Goal: Task Accomplishment & Management: Complete application form

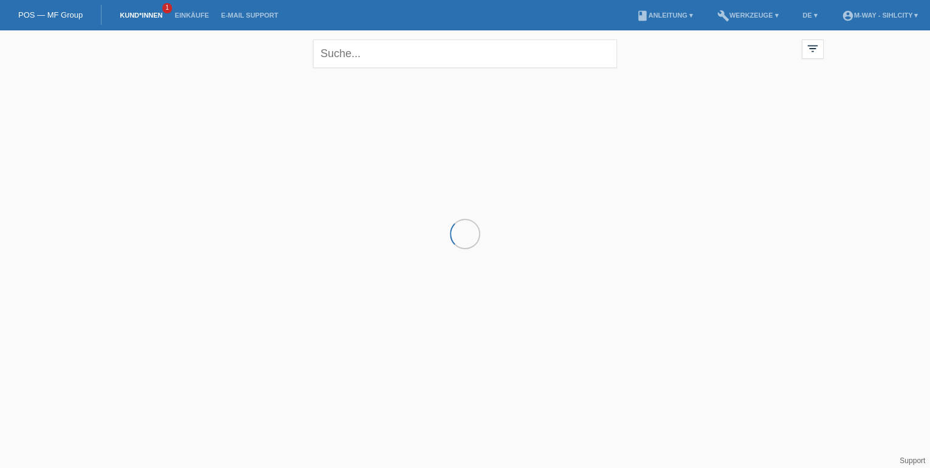
click at [157, 19] on link "Kund*innen" at bounding box center [141, 15] width 55 height 7
click at [139, 18] on link "Kund*innen" at bounding box center [141, 15] width 55 height 7
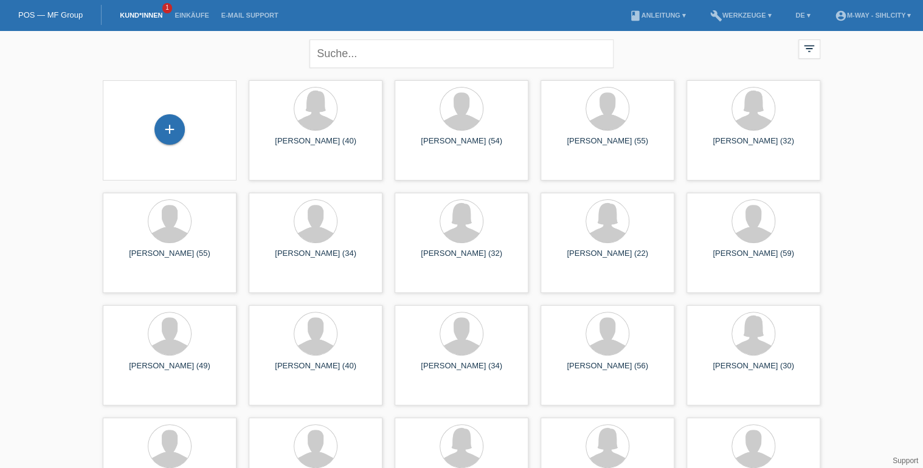
click at [134, 11] on li "Kund*innen 1" at bounding box center [141, 15] width 55 height 31
click at [170, 139] on div "+" at bounding box center [169, 129] width 30 height 30
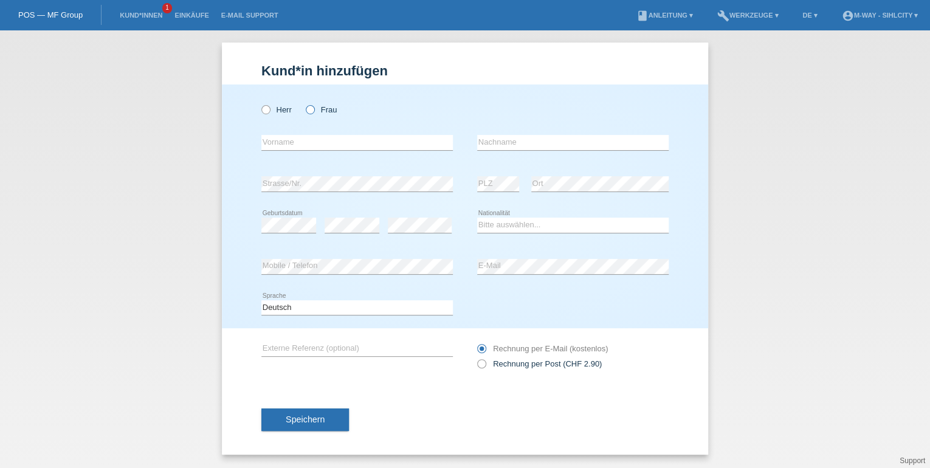
click at [304, 103] on icon at bounding box center [304, 103] width 0 height 0
click at [312, 112] on input "Frau" at bounding box center [310, 109] width 8 height 8
radio input "true"
click at [296, 140] on input "text" at bounding box center [356, 142] width 191 height 15
click at [278, 146] on input "Daniijela" at bounding box center [356, 142] width 191 height 15
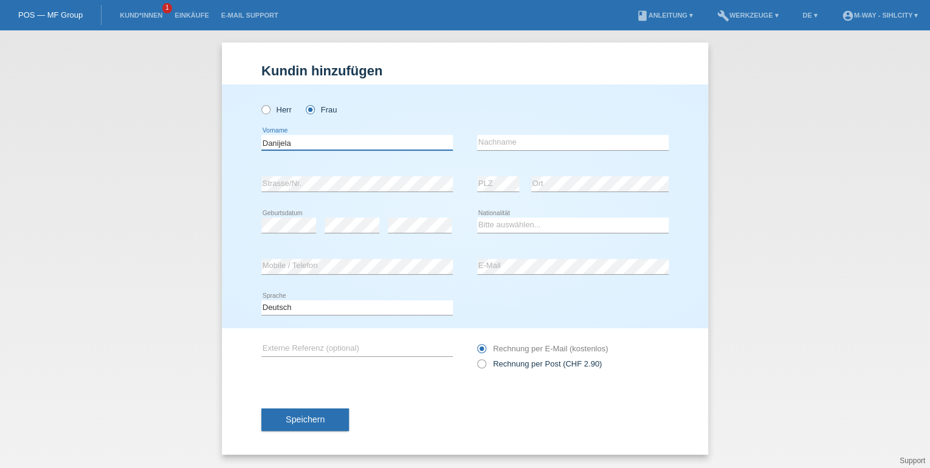
type input "Danijela"
click at [554, 142] on input "text" at bounding box center [572, 142] width 191 height 15
type input "Di [PERSON_NAME]"
click at [565, 225] on select "Bitte auswählen... Schweiz Deutschland Liechtenstein Österreich ------------ Af…" at bounding box center [572, 225] width 191 height 15
select select "HR"
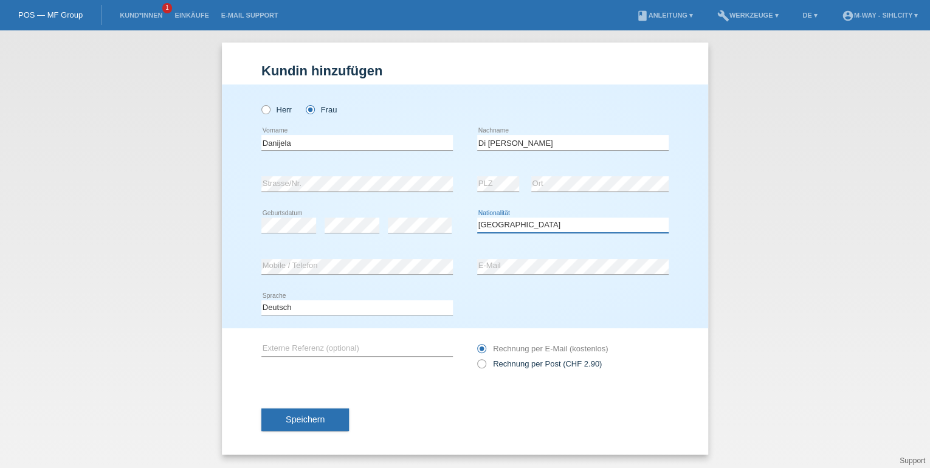
click at [477, 218] on select "Bitte auswählen... Schweiz Deutschland Liechtenstein Österreich ------------ Af…" at bounding box center [572, 225] width 191 height 15
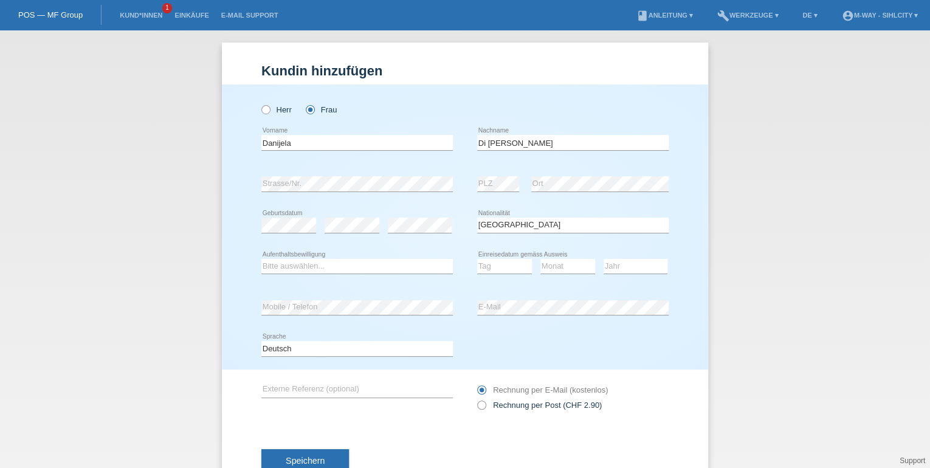
click at [289, 256] on div "Bitte auswählen... C B B - Flüchtlingsstatus Andere error Aufenthaltsbewilligung" at bounding box center [356, 266] width 191 height 41
click at [292, 265] on select "Bitte auswählen... C B B - Flüchtlingsstatus Andere" at bounding box center [356, 266] width 191 height 15
select select "C"
click at [261, 259] on select "Bitte auswählen... C B B - Flüchtlingsstatus Andere" at bounding box center [356, 266] width 191 height 15
click at [499, 265] on select "Tag 01 02 03 04 05 06 07 08 09 10 11" at bounding box center [504, 266] width 55 height 15
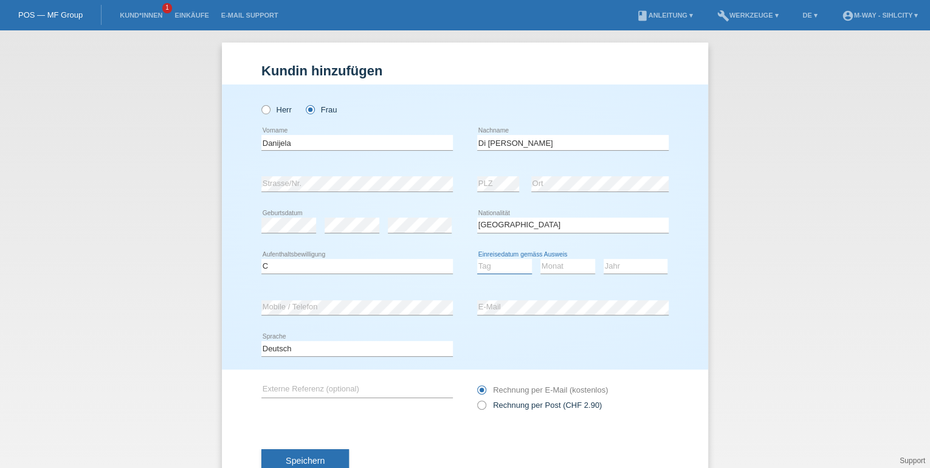
select select "06"
click at [477, 259] on select "Tag 01 02 03 04 05 06 07 08 09 10 11" at bounding box center [504, 266] width 55 height 15
click at [560, 263] on select "Monat 01 02 03 04 05 06 07 08 09 10 11" at bounding box center [567, 266] width 55 height 15
select select "11"
click at [540, 259] on select "Monat 01 02 03 04 05 06 07 08 09 10 11" at bounding box center [567, 266] width 55 height 15
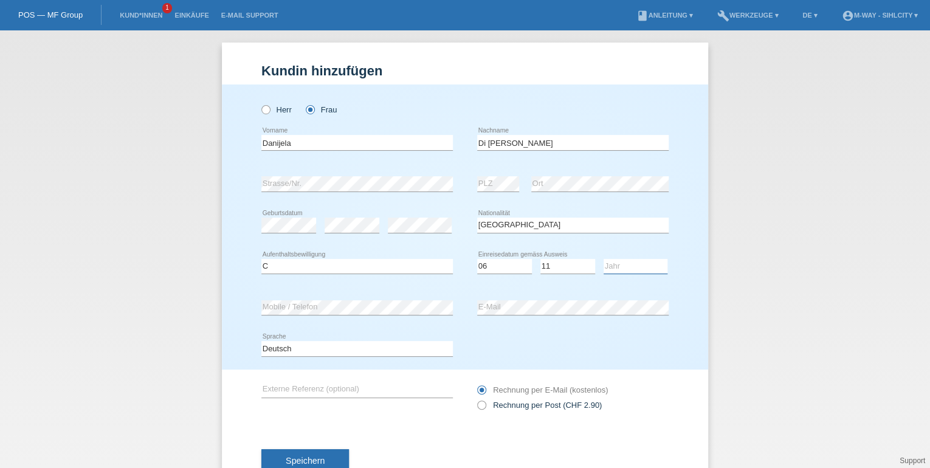
click at [632, 263] on select "Jahr 2025 2024 2023 2022 2021 2020 2019 2018 2017 2016 2015 2014 2013 2012 2011…" at bounding box center [636, 266] width 64 height 15
select select "1991"
click at [604, 259] on select "Jahr 2025 2024 2023 2022 2021 2020 2019 2018 2017 2016 2015 2014 2013 2012 2011…" at bounding box center [636, 266] width 64 height 15
click at [291, 460] on span "Speichern" at bounding box center [305, 461] width 39 height 10
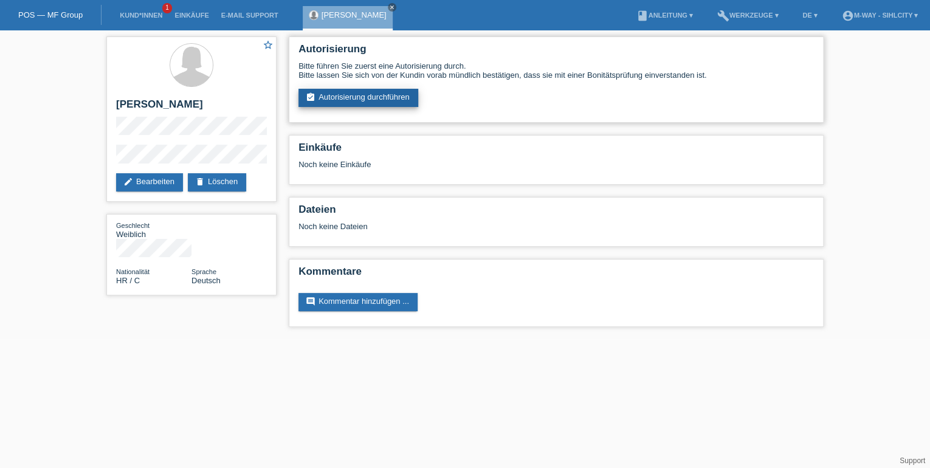
click at [399, 102] on link "assignment_turned_in Autorisierung durchführen" at bounding box center [358, 98] width 120 height 18
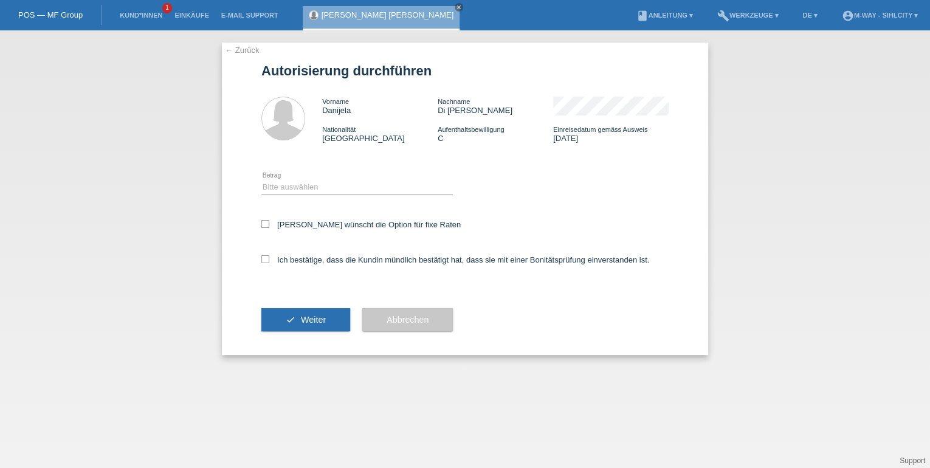
click at [363, 195] on div "Bitte auswählen CHF 1.00 - CHF 499.00 CHF 500.00 - CHF 1'999.00 CHF 2'000.00 - …" at bounding box center [356, 187] width 191 height 41
click at [370, 185] on select "Bitte auswählen CHF 1.00 - CHF 499.00 CHF 500.00 - CHF 1'999.00 CHF 2'000.00 - …" at bounding box center [356, 187] width 191 height 15
select select "3"
click at [261, 180] on select "Bitte auswählen CHF 1.00 - CHF 499.00 CHF 500.00 - CHF 1'999.00 CHF 2'000.00 - …" at bounding box center [356, 187] width 191 height 15
click at [265, 222] on icon at bounding box center [265, 224] width 8 height 8
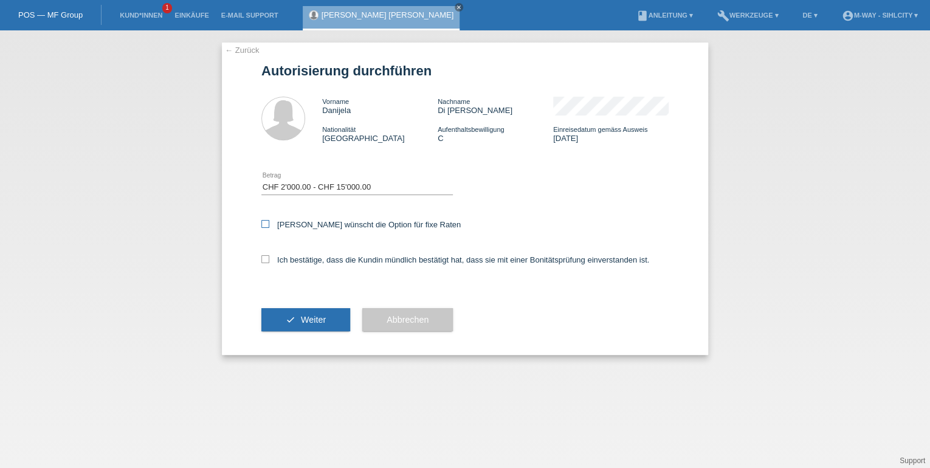
click at [265, 222] on input "[PERSON_NAME] wünscht die Option für fixe Raten" at bounding box center [265, 224] width 8 height 8
checkbox input "true"
click at [265, 260] on icon at bounding box center [265, 259] width 8 height 8
click at [265, 260] on input "Ich bestätige, dass die Kundin mündlich bestätigt hat, dass sie mit einer Bonit…" at bounding box center [265, 259] width 8 height 8
checkbox input "true"
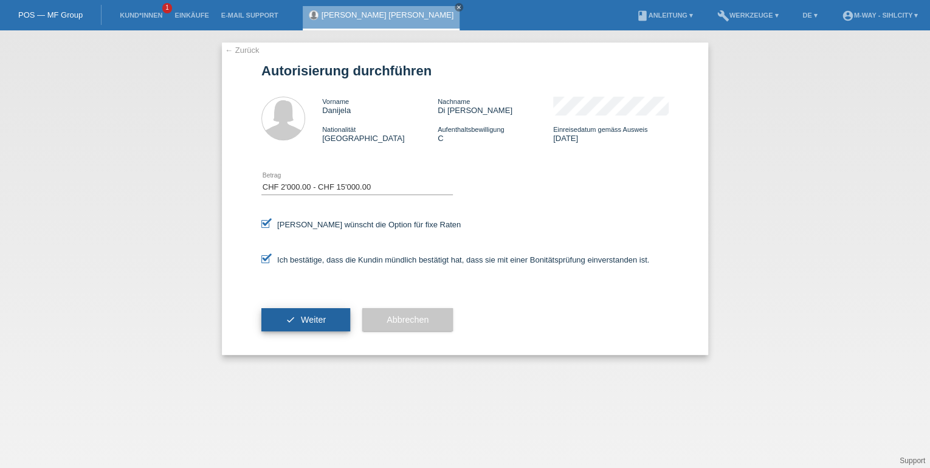
click at [320, 317] on button "check Weiter" at bounding box center [305, 319] width 89 height 23
